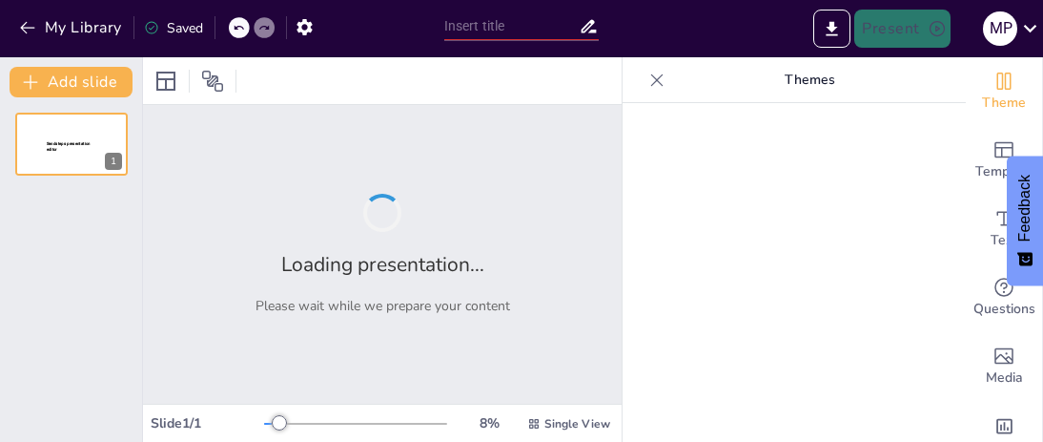
type input "presentacion para clases de artes"
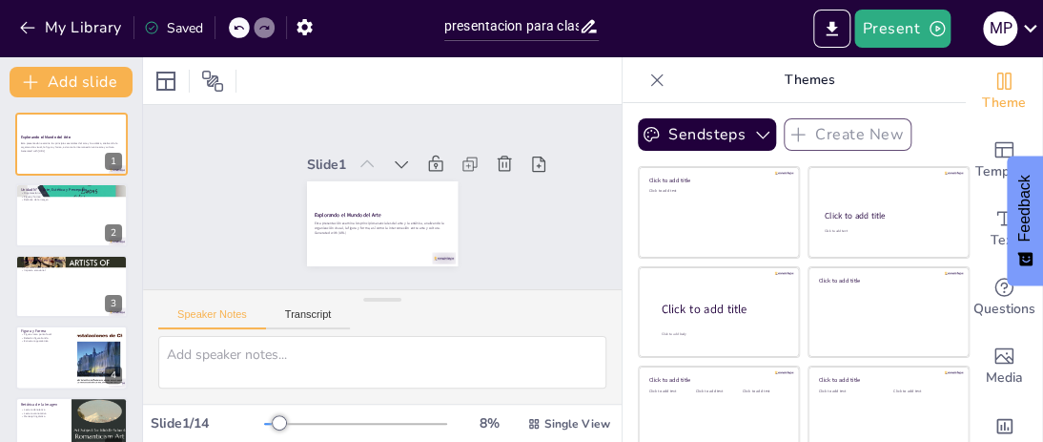
click at [648, 79] on icon at bounding box center [657, 80] width 19 height 19
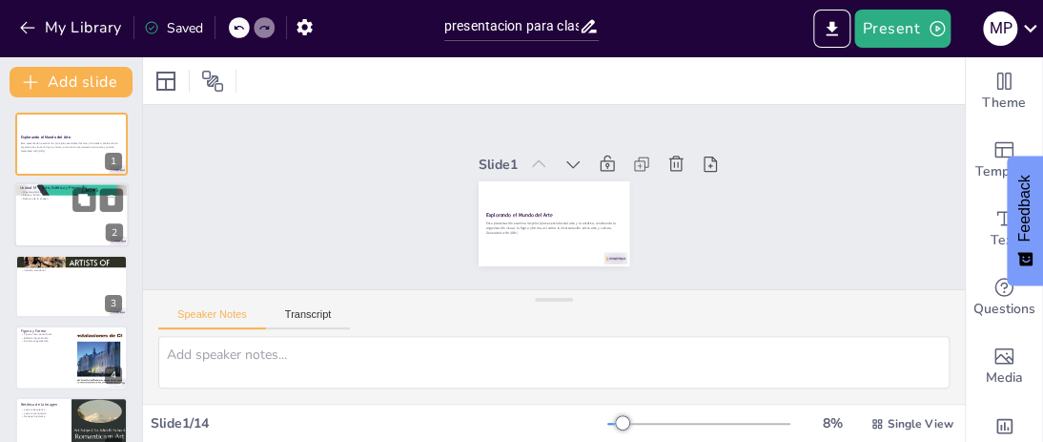
click at [53, 209] on div at bounding box center [71, 215] width 114 height 65
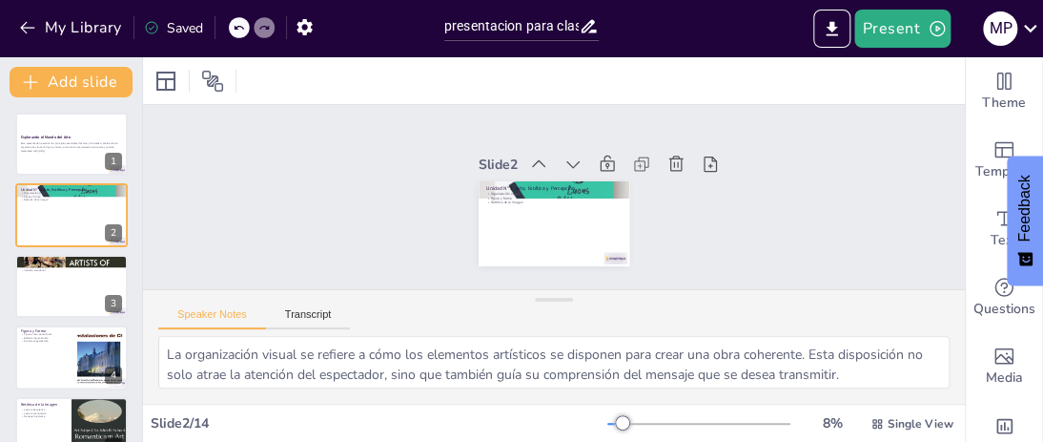
click at [615, 424] on div at bounding box center [622, 422] width 15 height 15
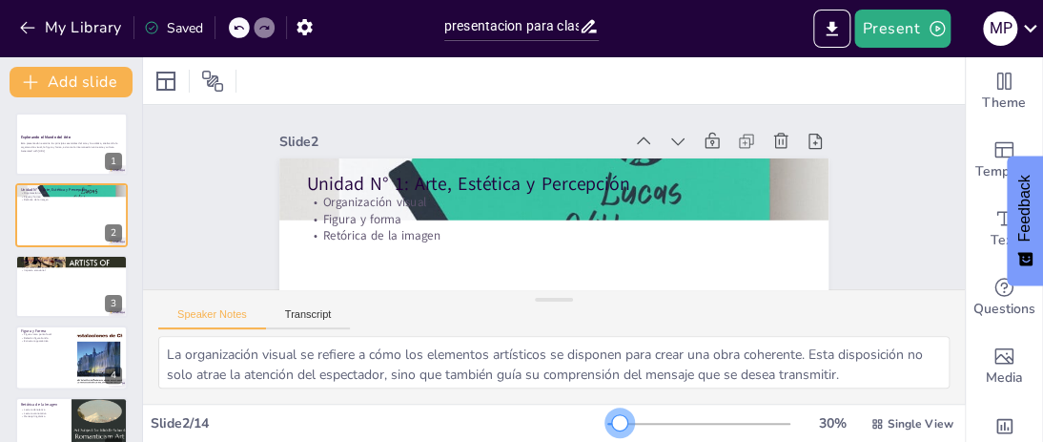
click at [612, 421] on div at bounding box center [619, 422] width 15 height 15
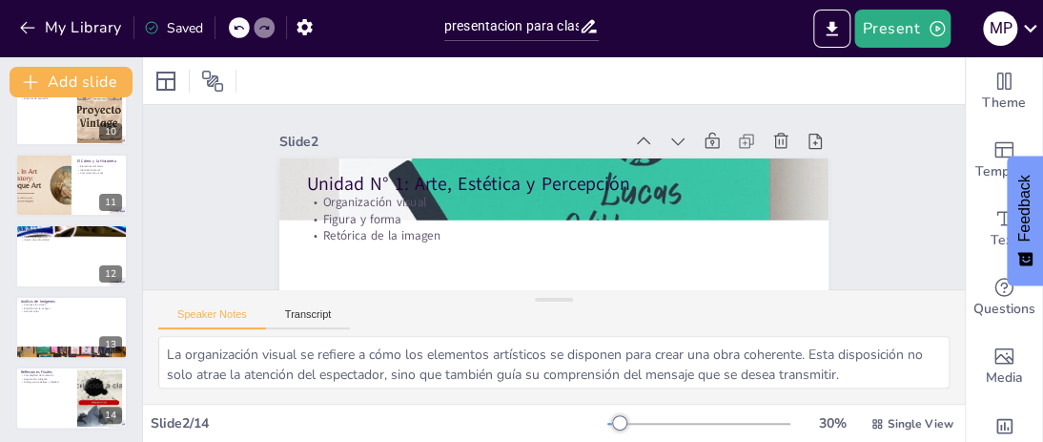
scroll to position [671, 0]
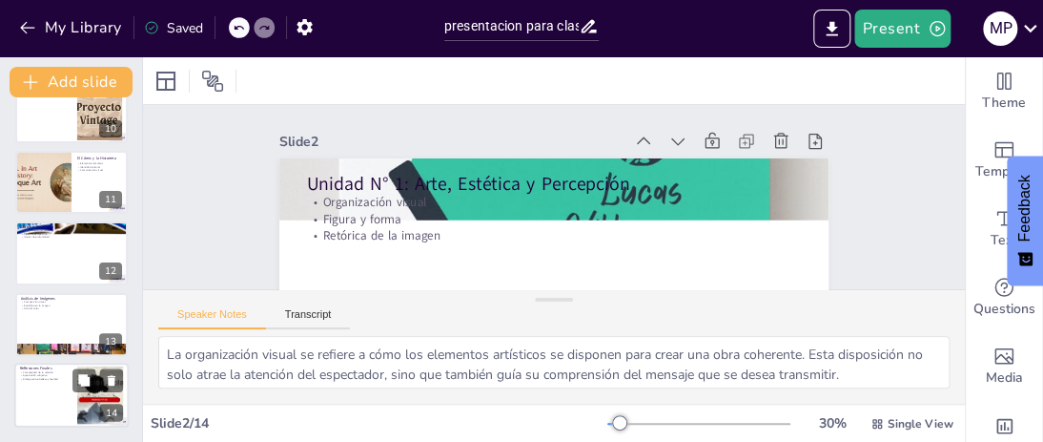
click at [67, 370] on p "Complejidad de la relación" at bounding box center [46, 372] width 52 height 4
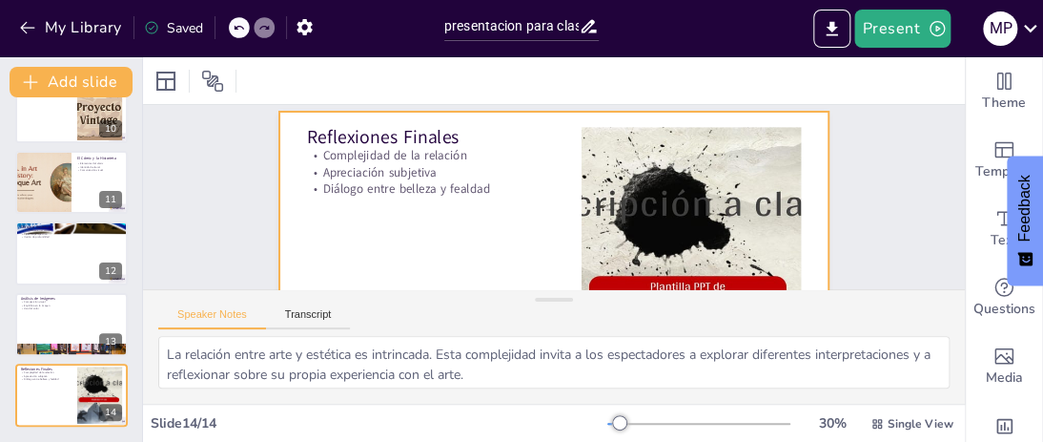
scroll to position [20, 0]
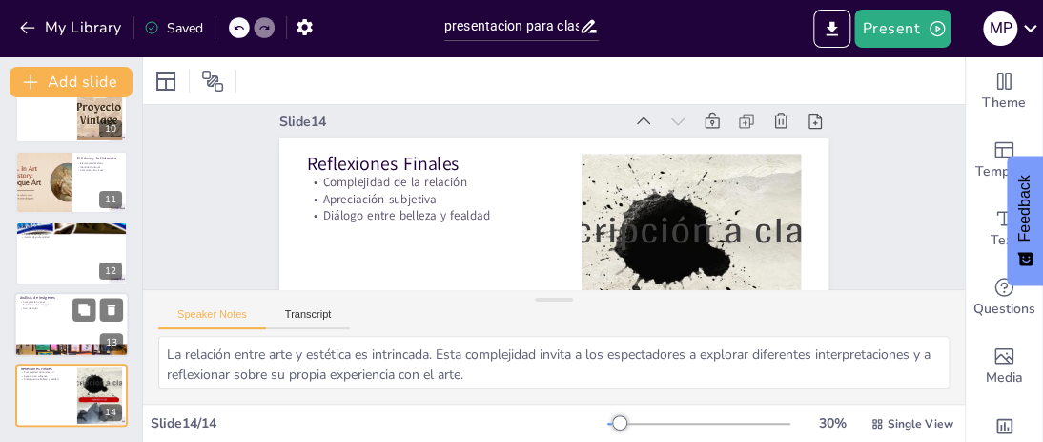
click at [49, 310] on div at bounding box center [71, 324] width 114 height 65
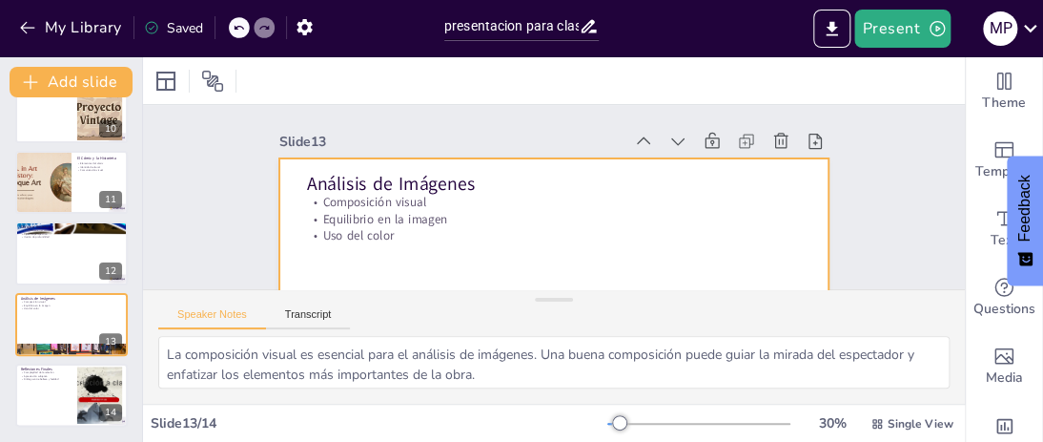
scroll to position [95, 0]
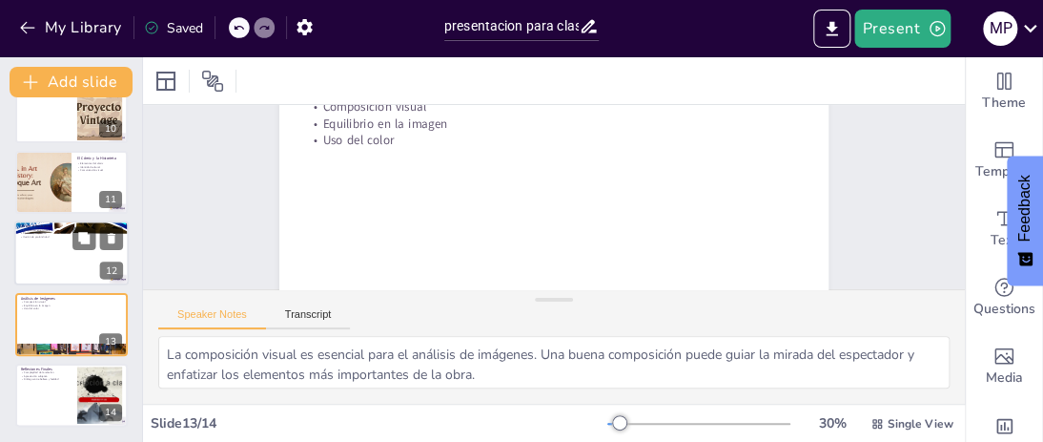
click at [54, 259] on div at bounding box center [71, 252] width 114 height 65
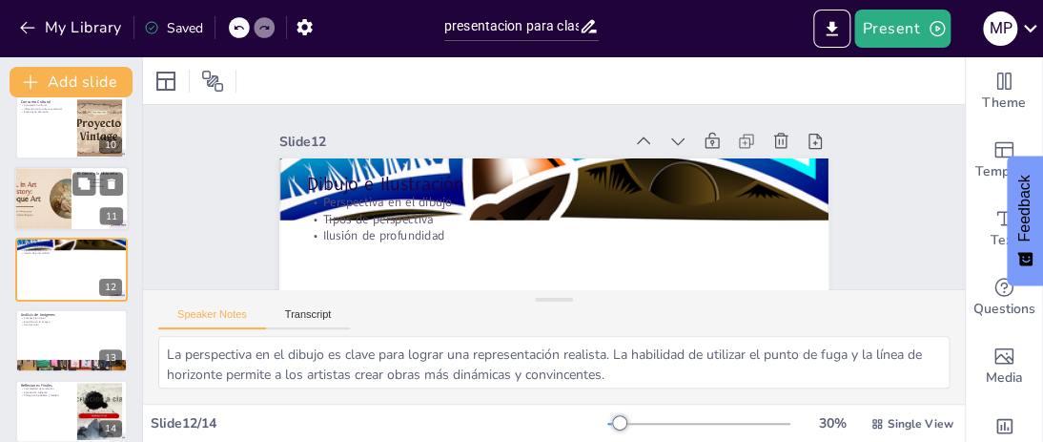
click at [39, 210] on div at bounding box center [43, 198] width 114 height 65
type textarea "Los elementos del cómic, como viñetas y globos de diálogo, son esenciales para …"
